Goal: Task Accomplishment & Management: Manage account settings

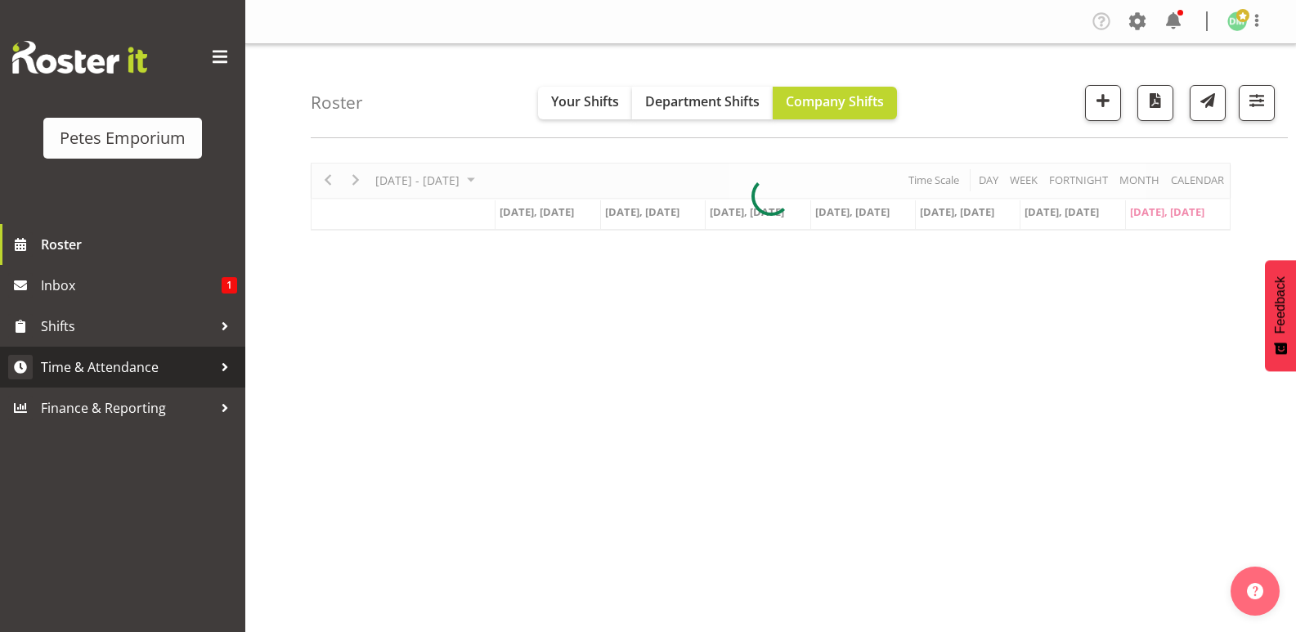
click at [153, 375] on span "Time & Attendance" at bounding box center [127, 367] width 172 height 25
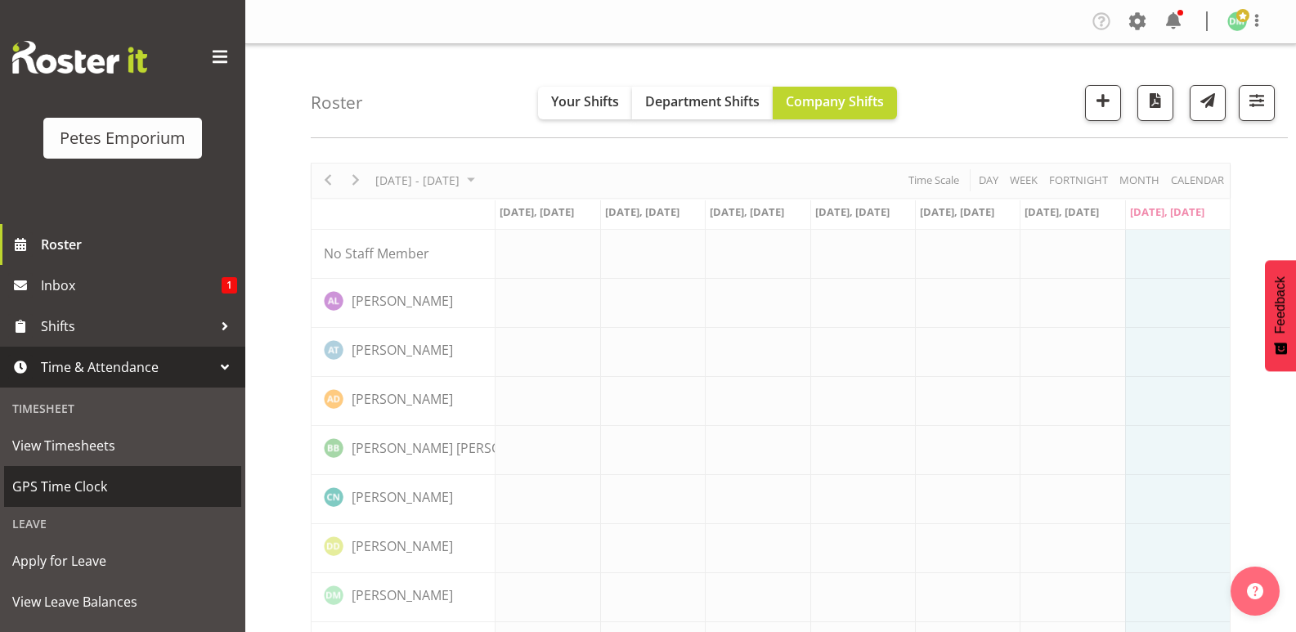
click at [104, 489] on span "GPS Time Clock" at bounding box center [122, 486] width 221 height 25
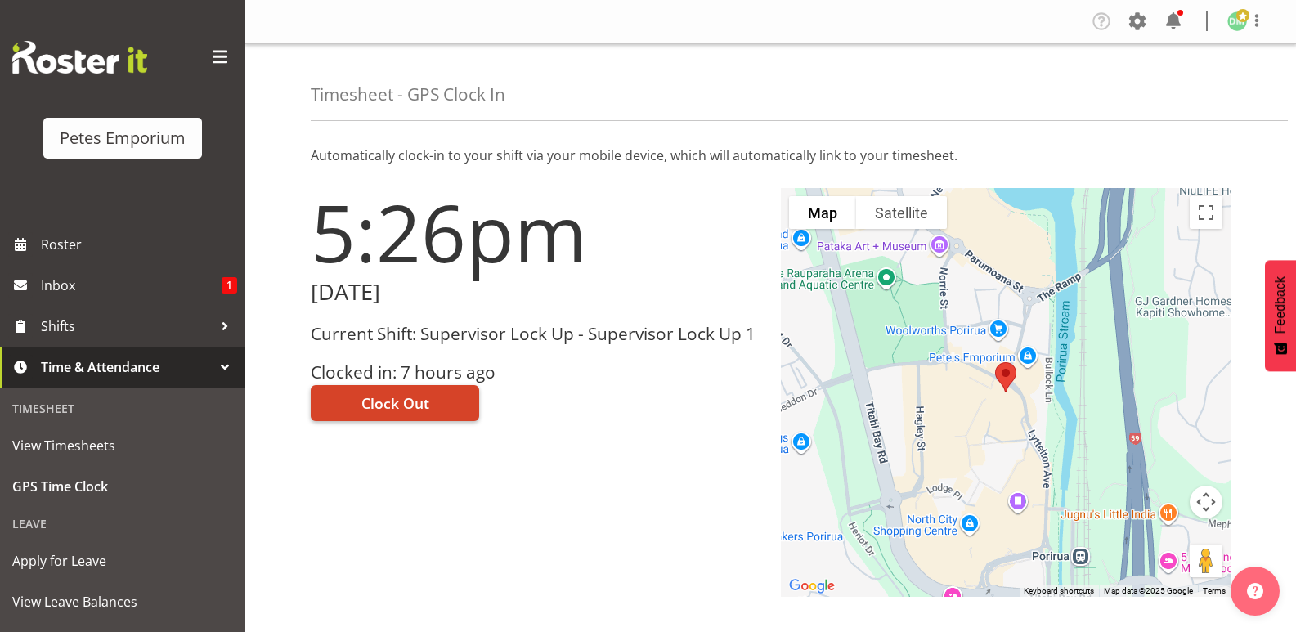
click at [424, 390] on button "Clock Out" at bounding box center [395, 403] width 168 height 36
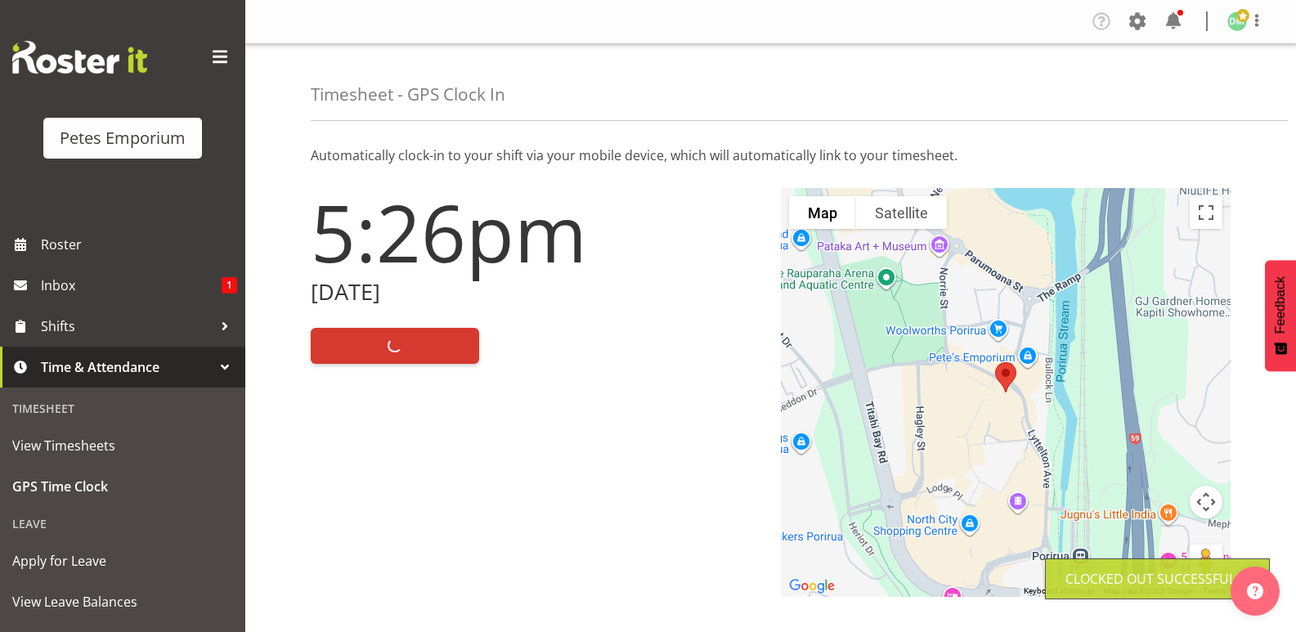
click at [1243, 25] on img at bounding box center [1238, 21] width 20 height 20
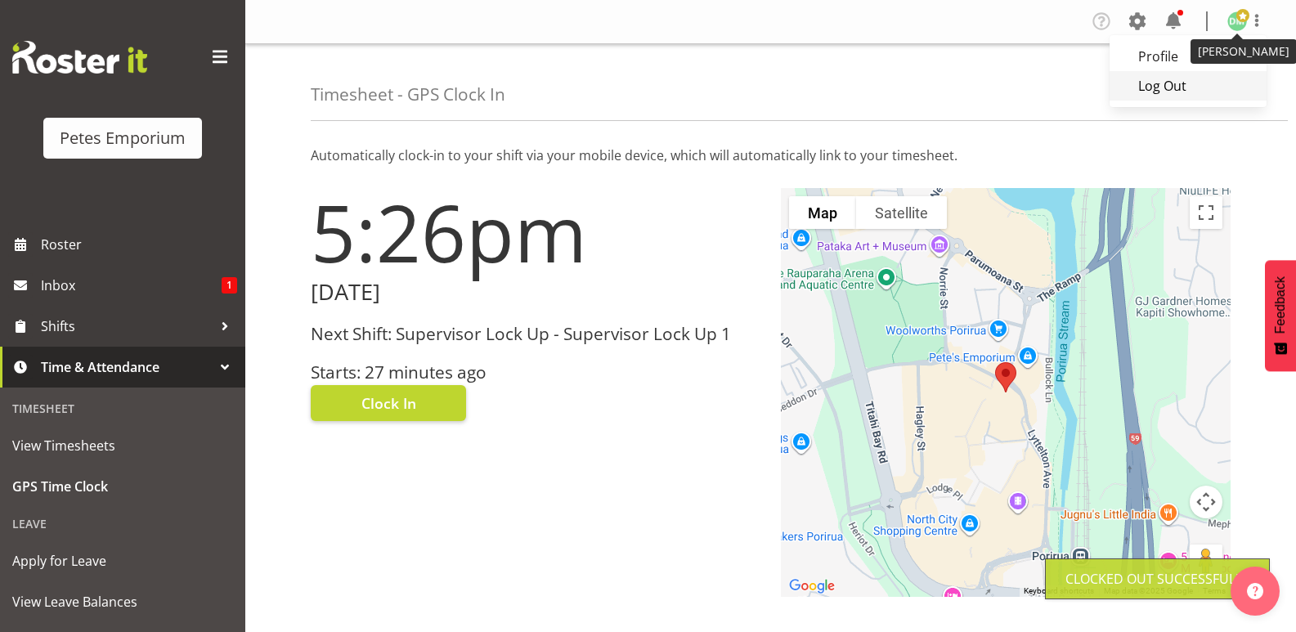
click at [1167, 92] on link "Log Out" at bounding box center [1188, 85] width 157 height 29
